Goal: Browse casually: Explore the website without a specific task or goal

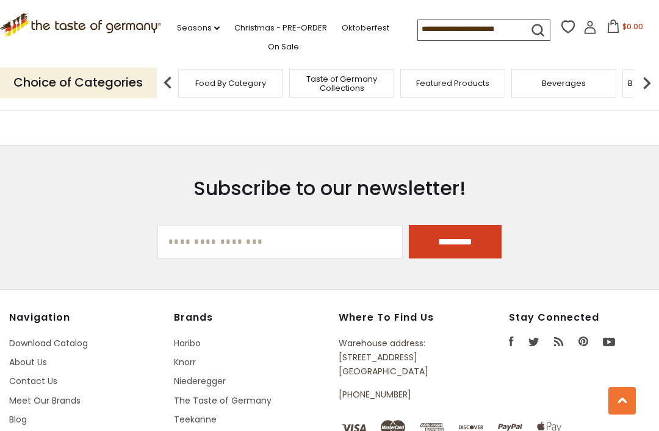
scroll to position [1347, 0]
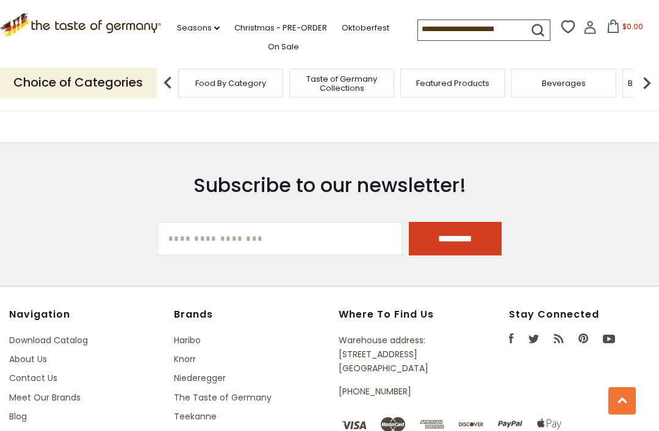
click at [186, 347] on link "Haribo" at bounding box center [187, 340] width 27 height 12
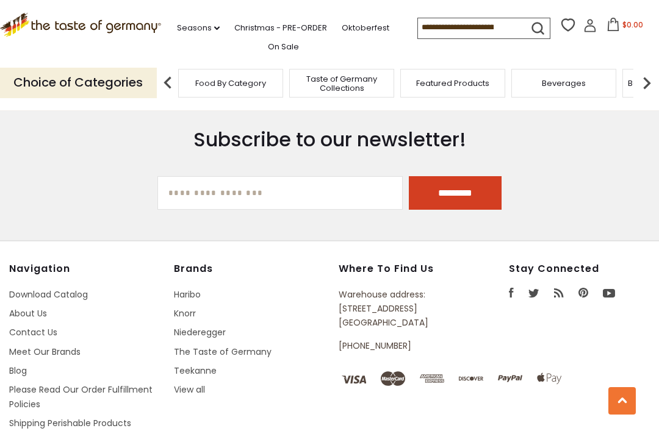
scroll to position [1393, 0]
click at [186, 318] on link "Knorr" at bounding box center [185, 313] width 22 height 12
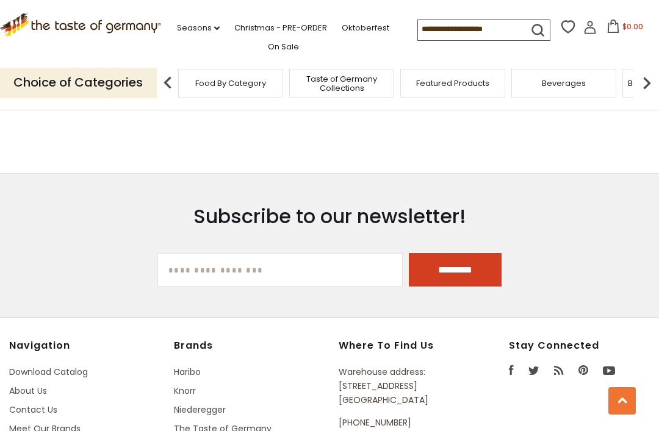
scroll to position [2828, 0]
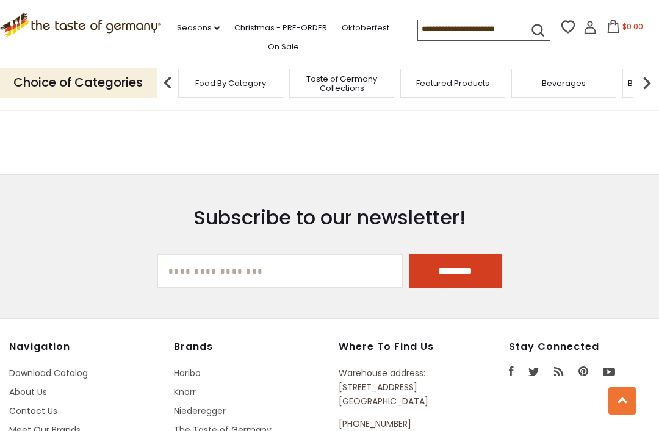
click at [244, 424] on link "The Taste of Germany" at bounding box center [223, 430] width 98 height 12
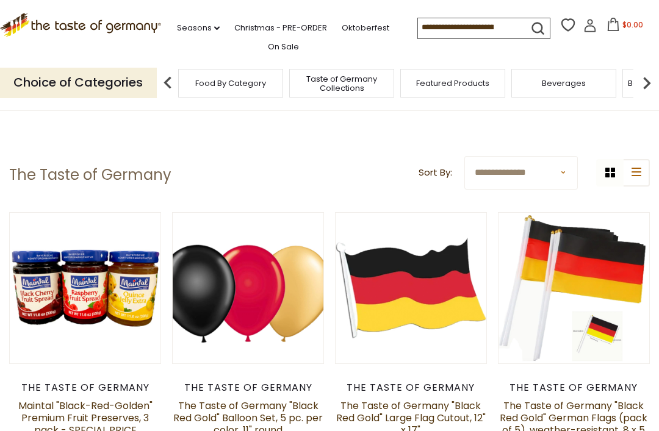
click at [293, 85] on span "Taste of Germany Collections" at bounding box center [342, 83] width 98 height 18
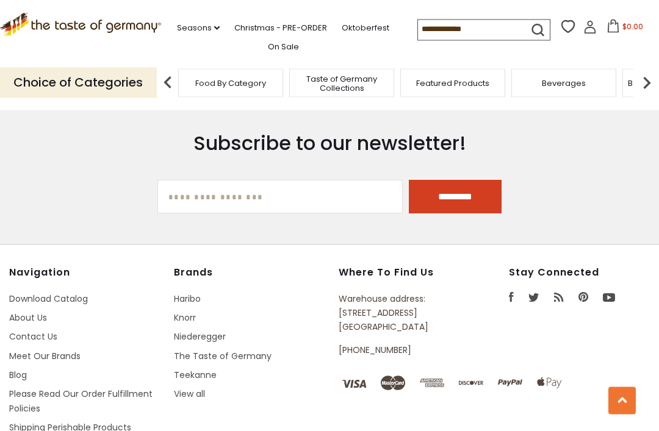
scroll to position [3097, 0]
click at [200, 400] on link "View all" at bounding box center [189, 394] width 31 height 12
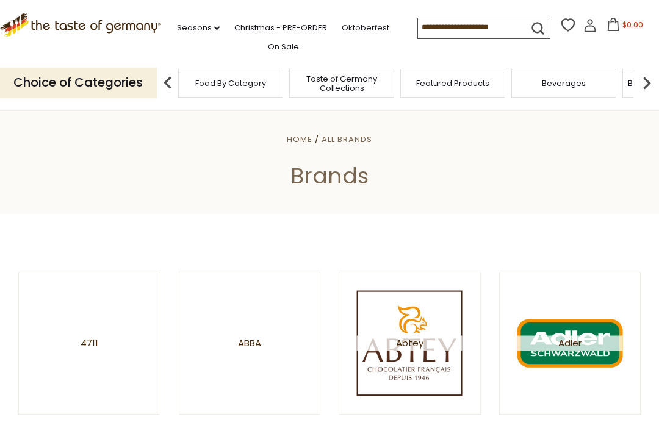
click at [342, 35] on link "Oktoberfest" at bounding box center [366, 27] width 48 height 13
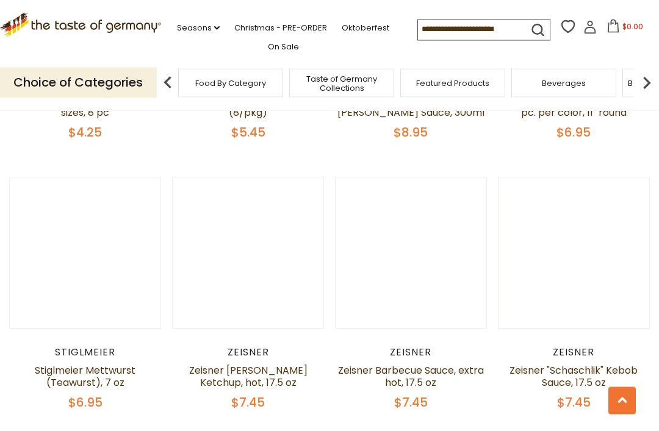
scroll to position [2543, 0]
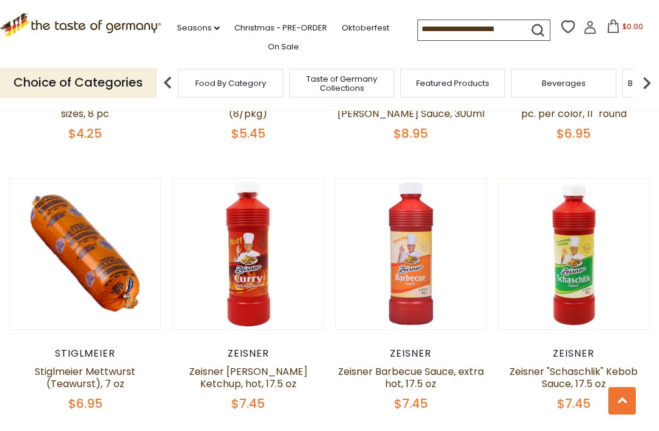
click at [78, 73] on button "Quick View" at bounding box center [85, 59] width 82 height 27
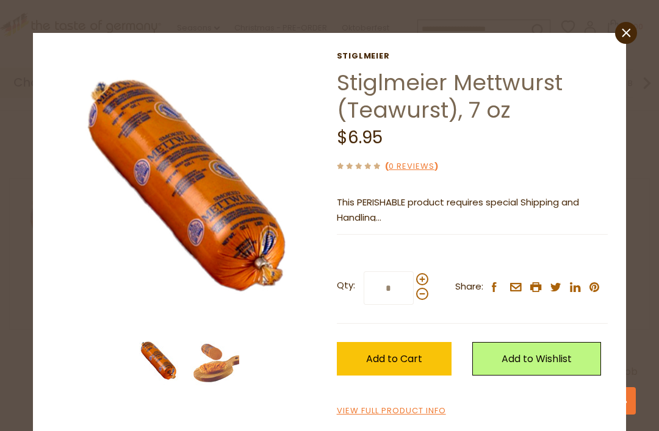
scroll to position [0, 0]
click at [616, 34] on link "close" at bounding box center [626, 33] width 22 height 22
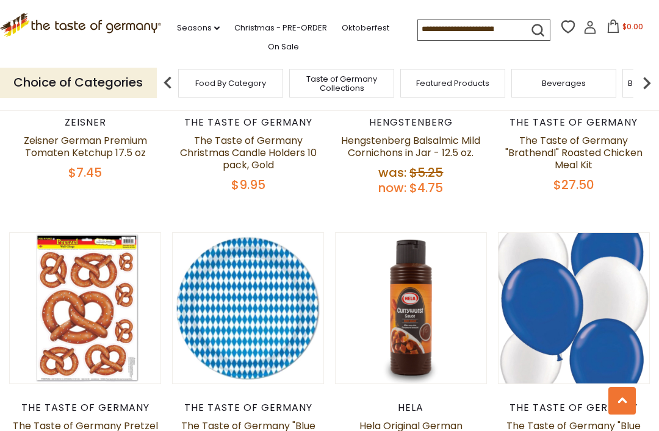
scroll to position [2203, 0]
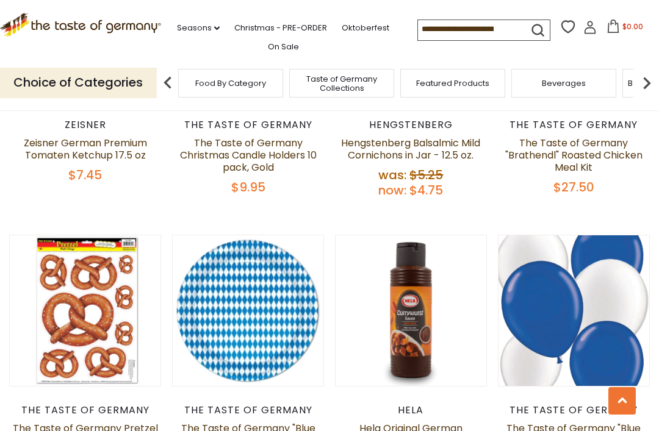
click at [187, 26] on link "Seasons dropdown_arrow" at bounding box center [198, 27] width 43 height 13
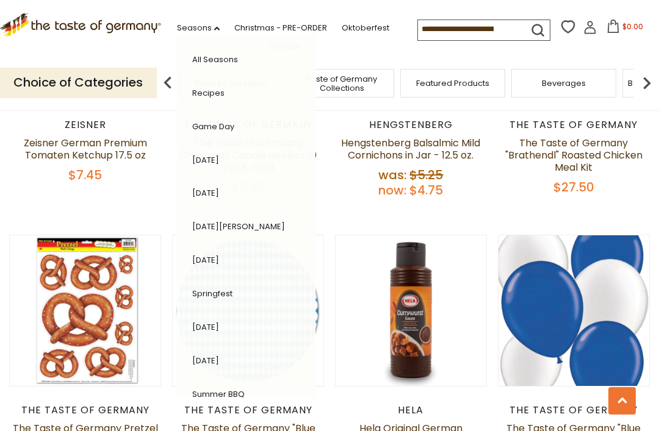
click at [275, 23] on link "Christmas - PRE-ORDER" at bounding box center [280, 27] width 93 height 13
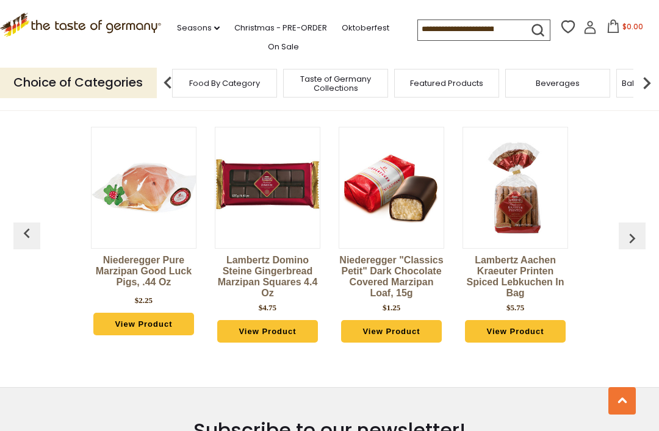
scroll to position [3088, 0]
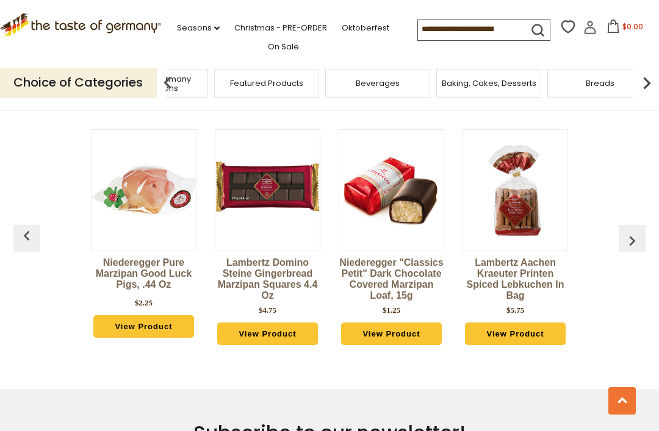
click at [204, 75] on span "Taste of Germany Collections" at bounding box center [156, 83] width 98 height 18
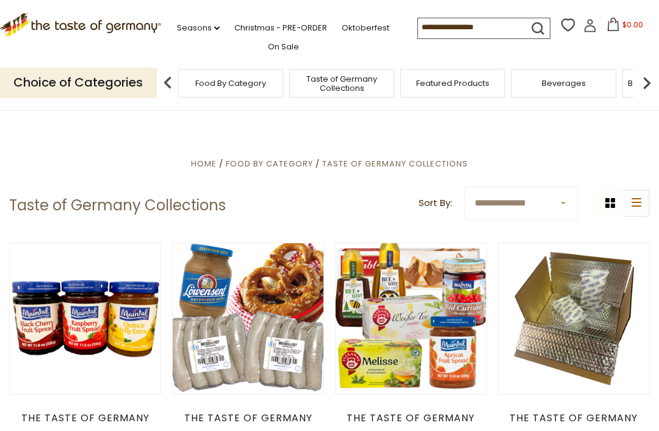
click at [172, 76] on img at bounding box center [168, 83] width 24 height 24
click at [293, 84] on span "Taste of Germany Collections" at bounding box center [342, 83] width 98 height 18
